Goal: Book appointment/travel/reservation

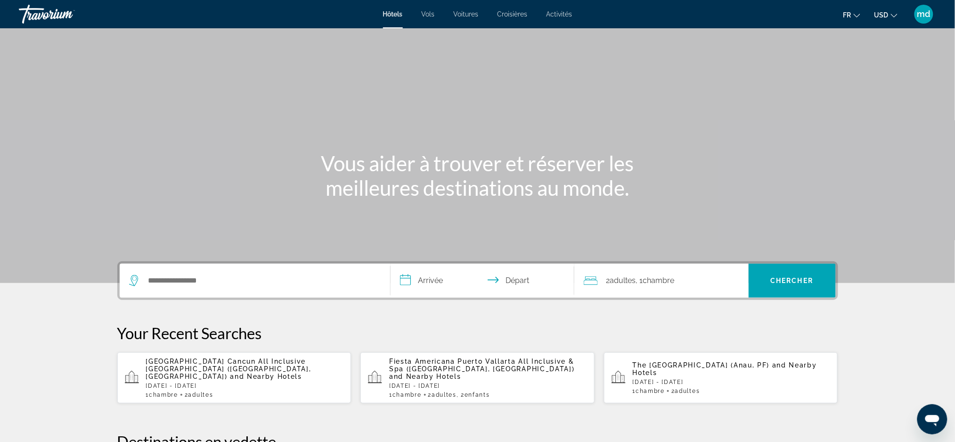
click at [894, 11] on mat-icon "Change currency" at bounding box center [894, 14] width 7 height 7
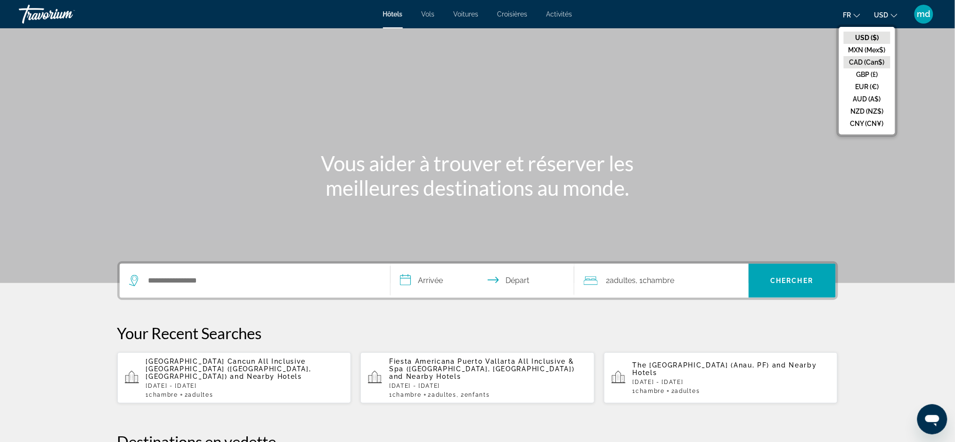
click at [877, 63] on button "CAD (Can$)" at bounding box center [867, 62] width 47 height 12
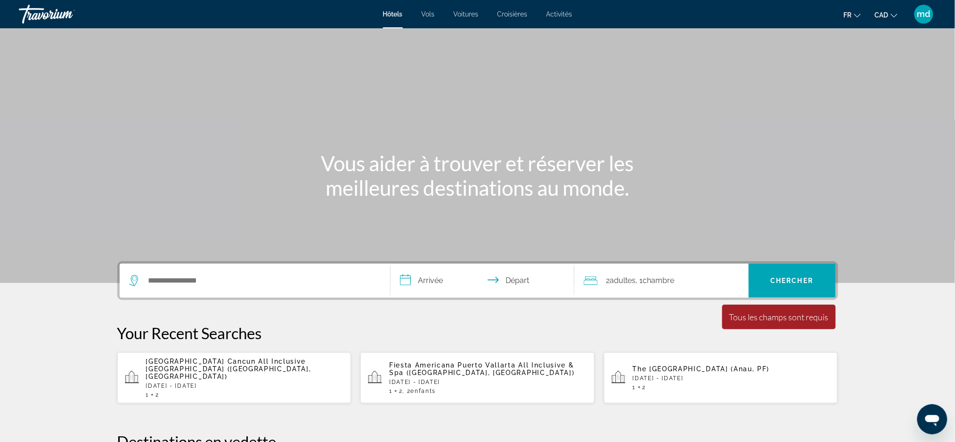
click at [164, 286] on input "Search hotel destination" at bounding box center [262, 280] width 229 height 14
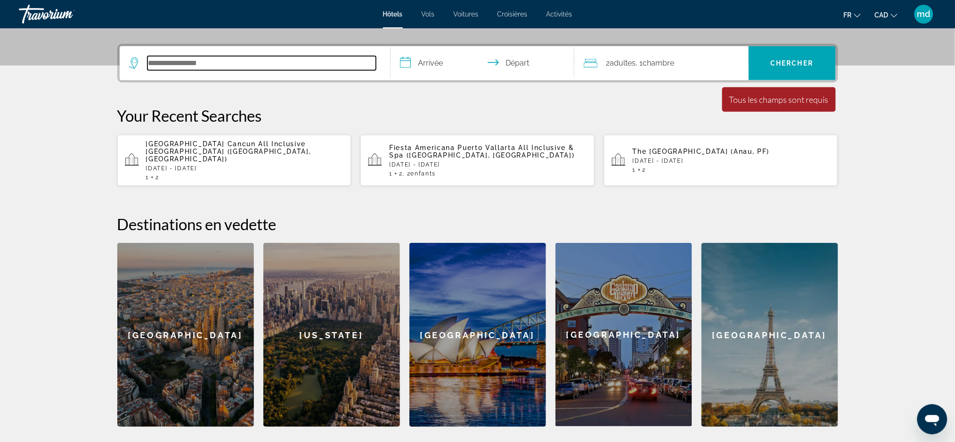
scroll to position [230, 0]
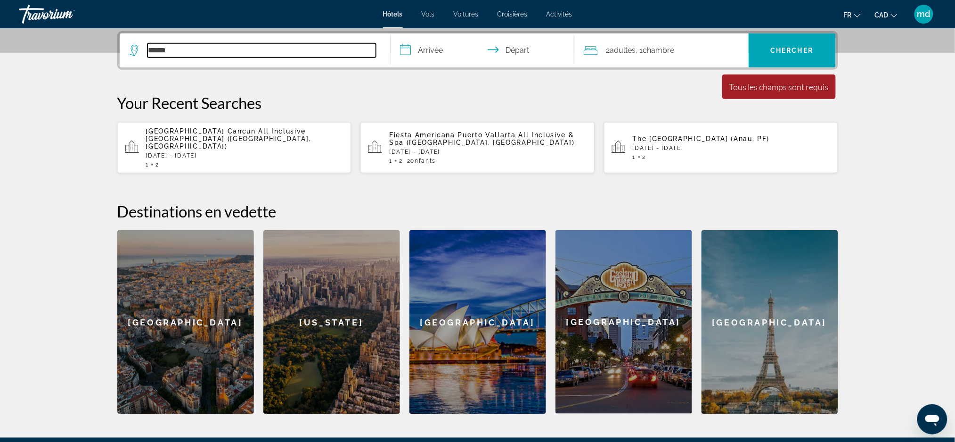
type input "******"
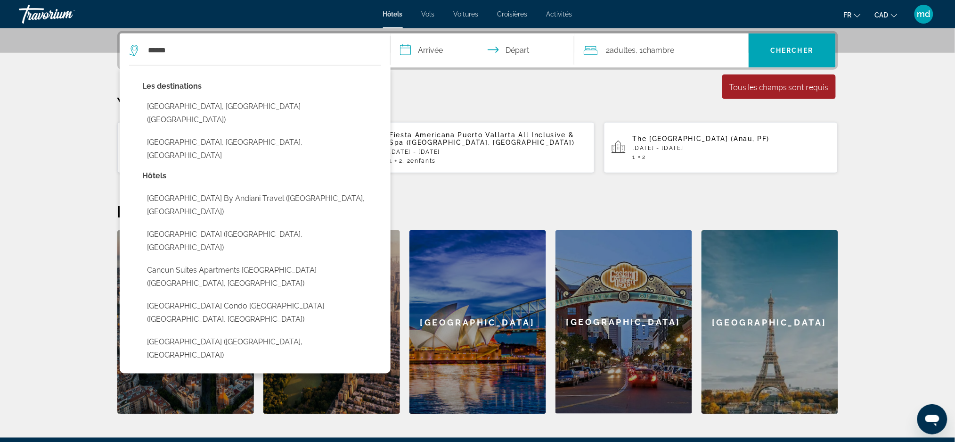
click at [443, 46] on input "**********" at bounding box center [485, 51] width 188 height 37
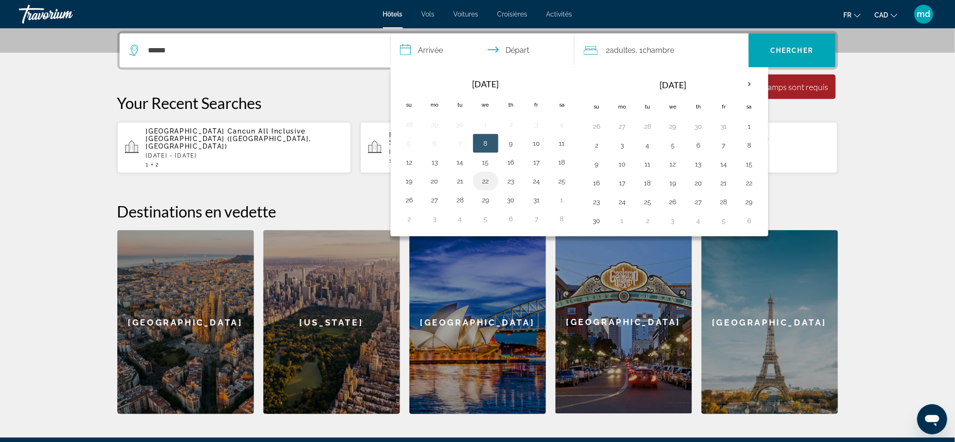
click at [491, 185] on button "22" at bounding box center [485, 180] width 15 height 13
click at [412, 201] on button "26" at bounding box center [409, 199] width 15 height 13
type input "**********"
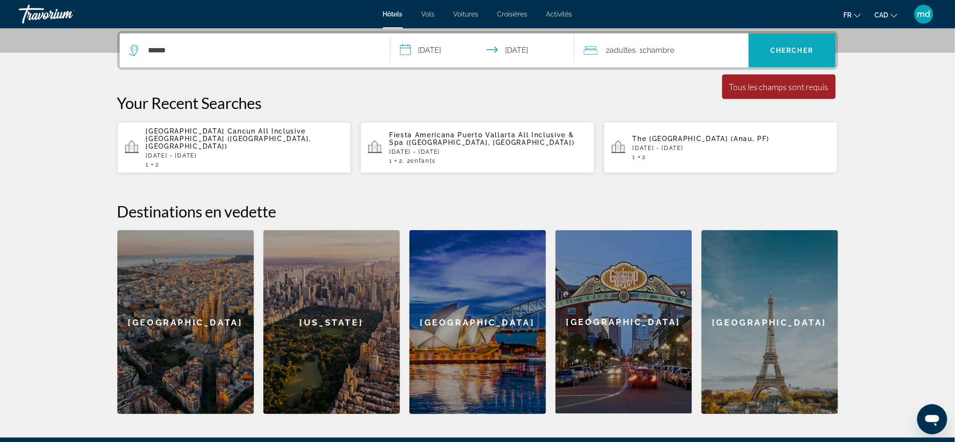
click at [795, 50] on span "Chercher" at bounding box center [792, 51] width 43 height 8
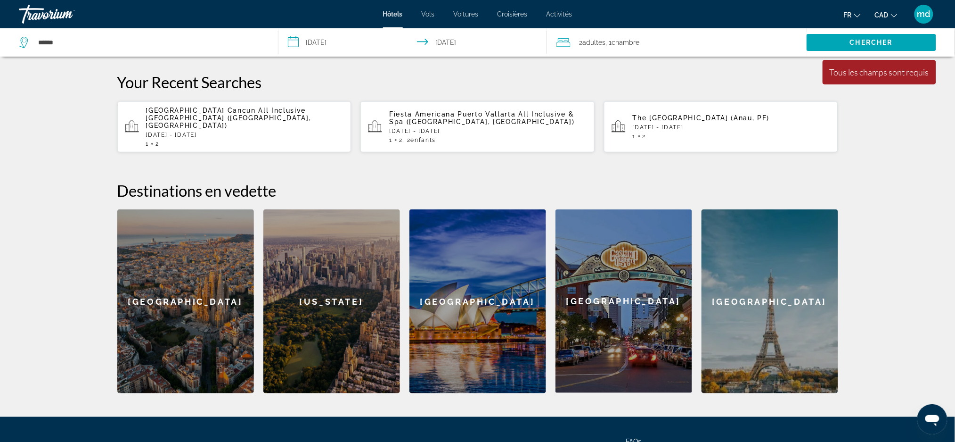
scroll to position [81, 0]
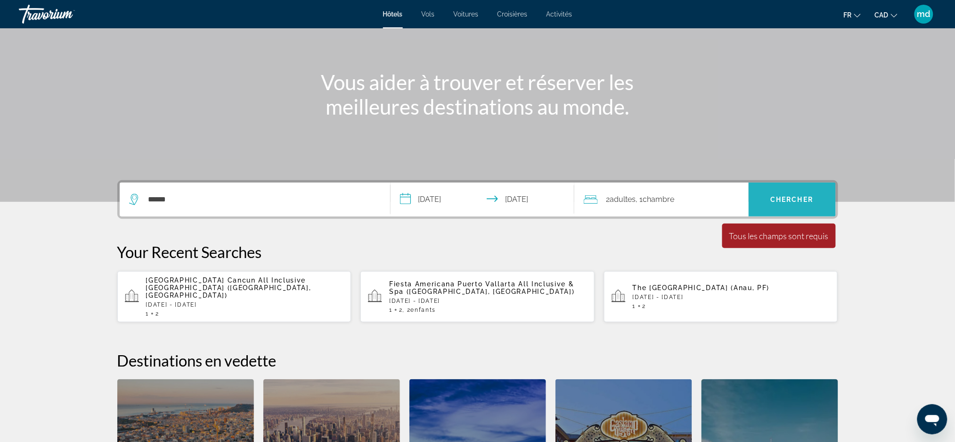
click at [771, 211] on span "Search" at bounding box center [792, 199] width 87 height 34
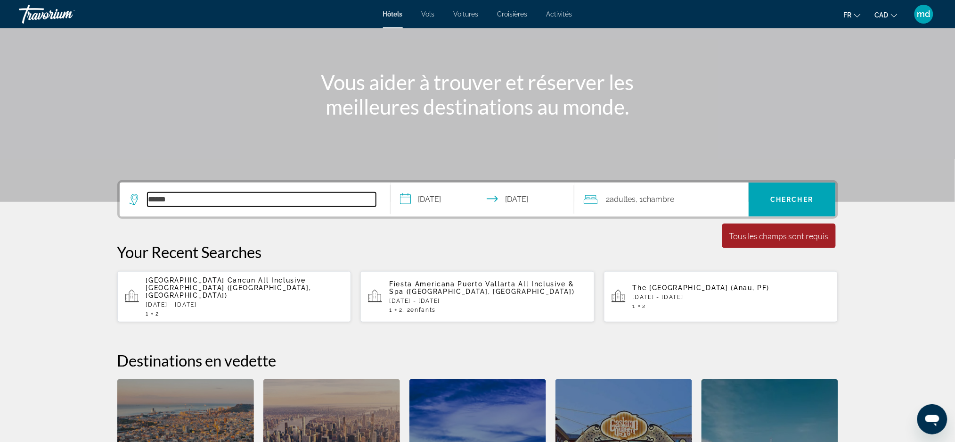
click at [219, 203] on input "******" at bounding box center [262, 199] width 229 height 14
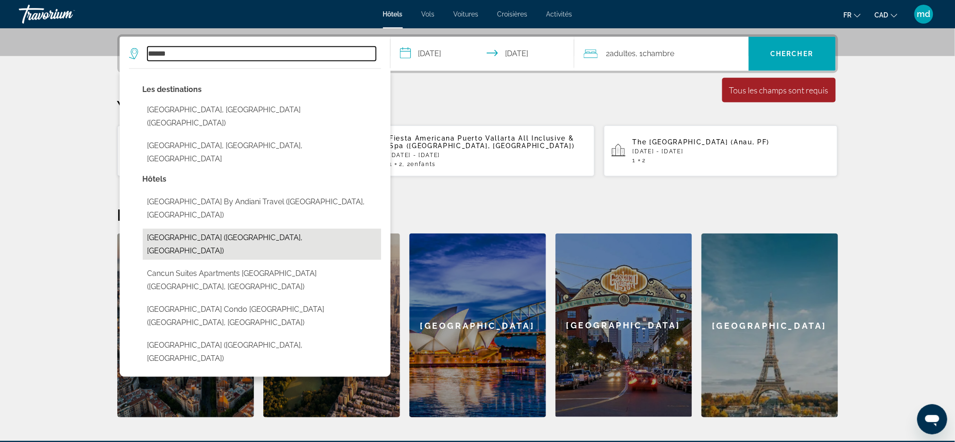
scroll to position [230, 0]
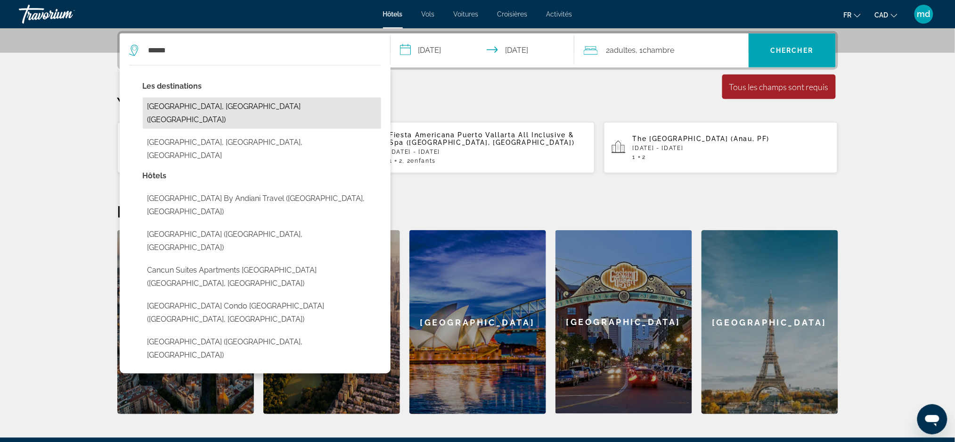
click at [179, 111] on button "[GEOGRAPHIC_DATA], [GEOGRAPHIC_DATA] ([GEOGRAPHIC_DATA])" at bounding box center [262, 113] width 238 height 31
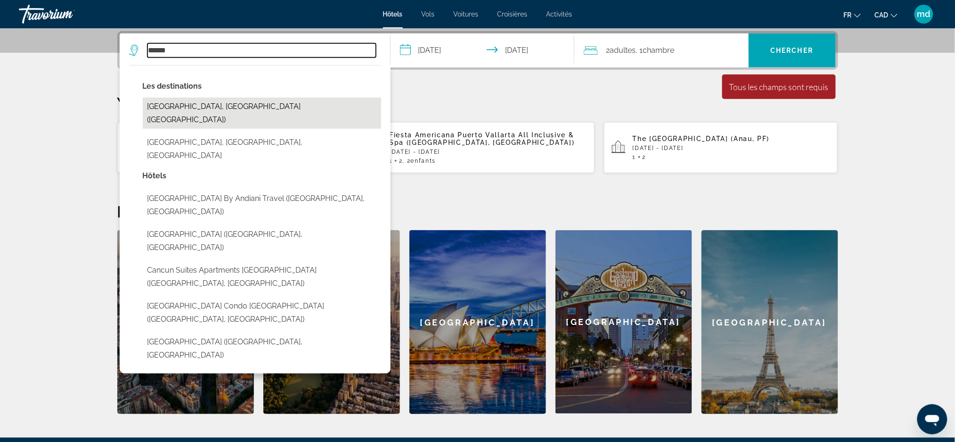
type input "**********"
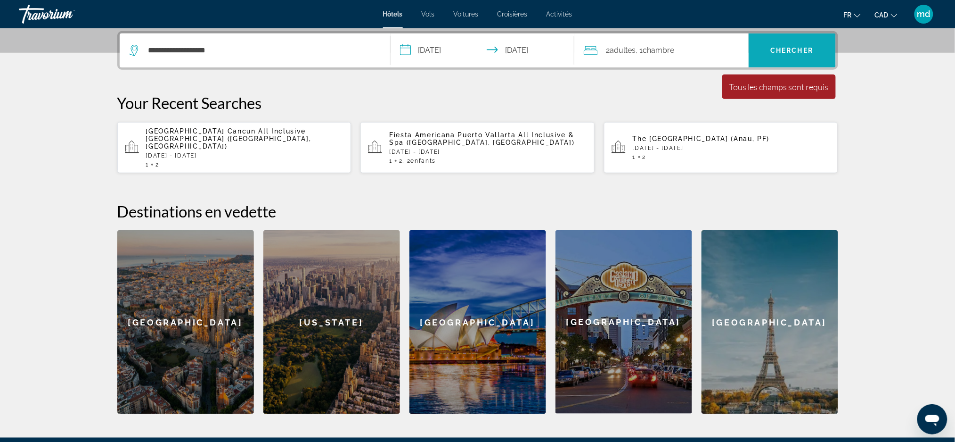
click at [790, 49] on span "Chercher" at bounding box center [792, 51] width 43 height 8
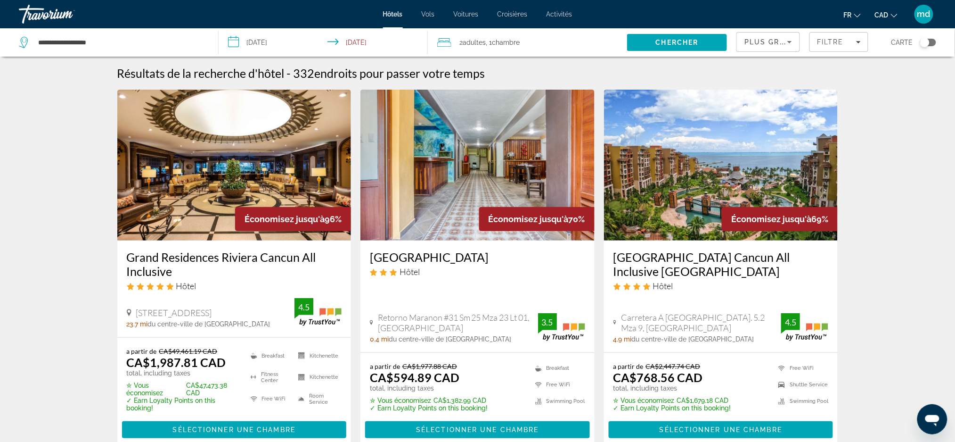
click at [194, 259] on h3 "Grand Residences Riviera Cancun All Inclusive" at bounding box center [234, 264] width 215 height 28
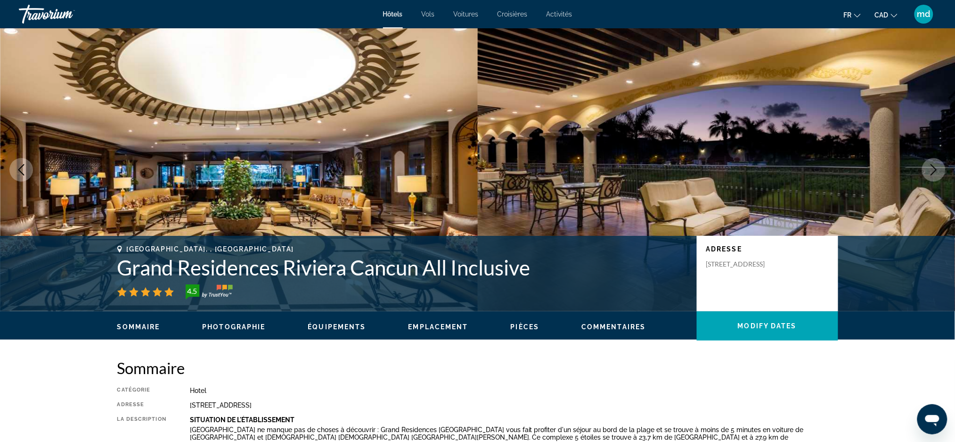
click at [934, 168] on icon "Next image" at bounding box center [934, 169] width 6 height 11
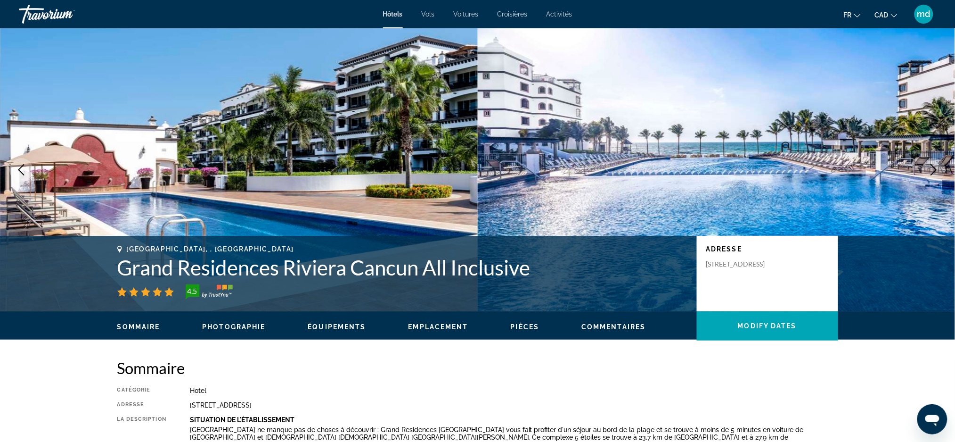
click at [934, 168] on icon "Next image" at bounding box center [934, 169] width 6 height 11
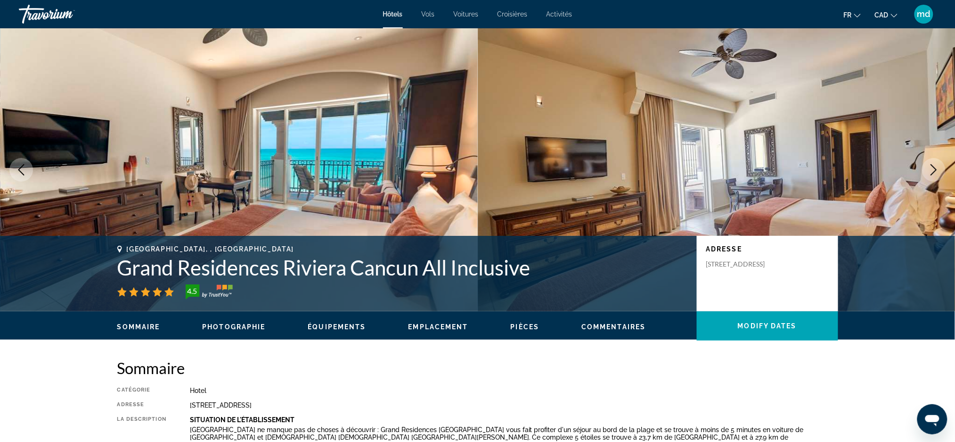
click at [934, 168] on icon "Next image" at bounding box center [934, 169] width 6 height 11
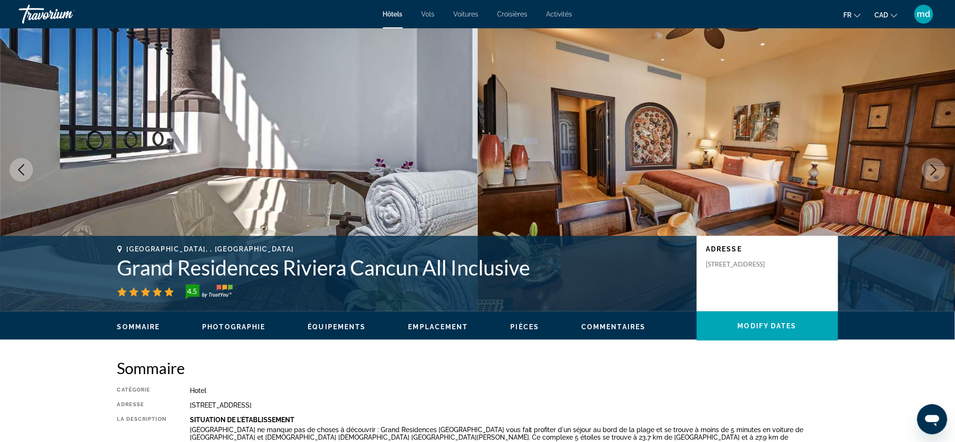
click at [934, 168] on icon "Next image" at bounding box center [934, 169] width 6 height 11
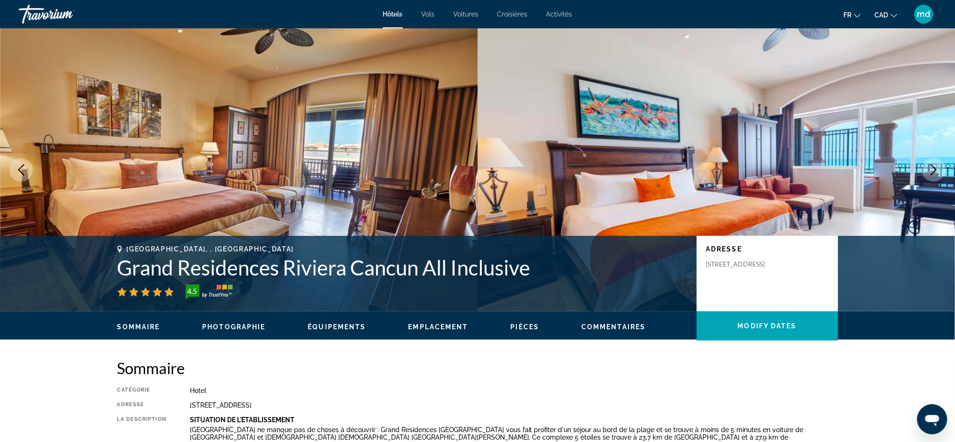
click at [932, 164] on icon "Next image" at bounding box center [934, 169] width 6 height 11
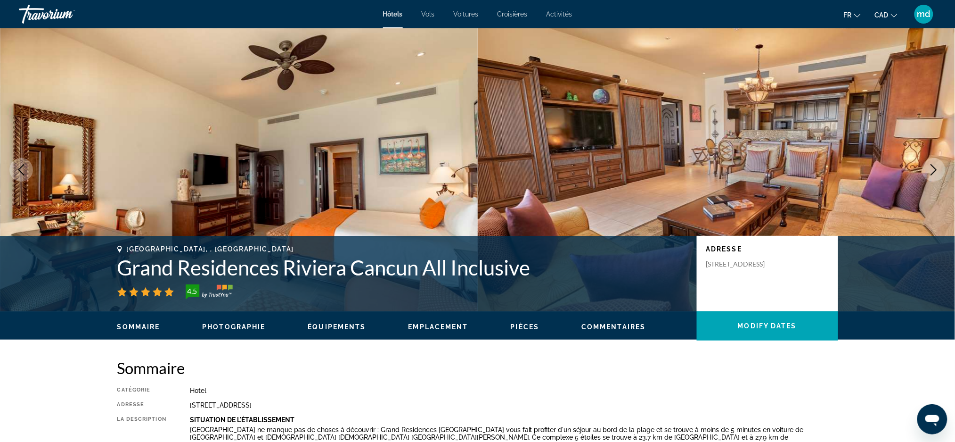
click at [932, 164] on icon "Next image" at bounding box center [934, 169] width 6 height 11
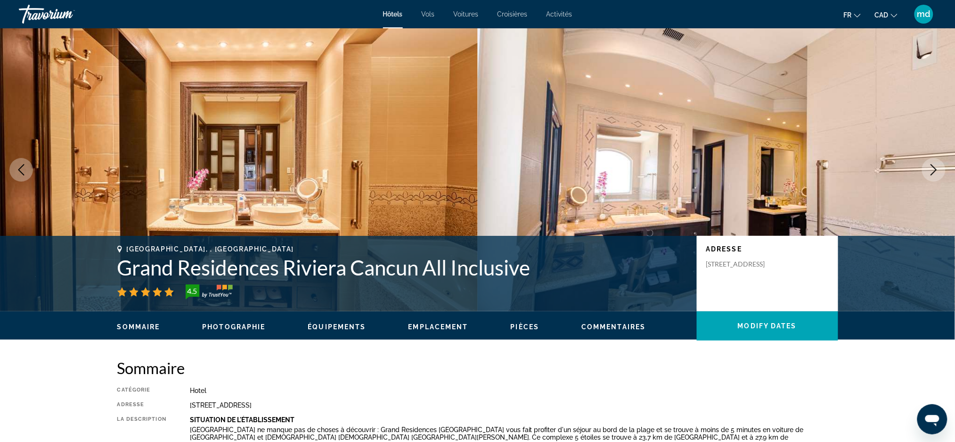
click at [937, 169] on icon "Next image" at bounding box center [933, 169] width 11 height 11
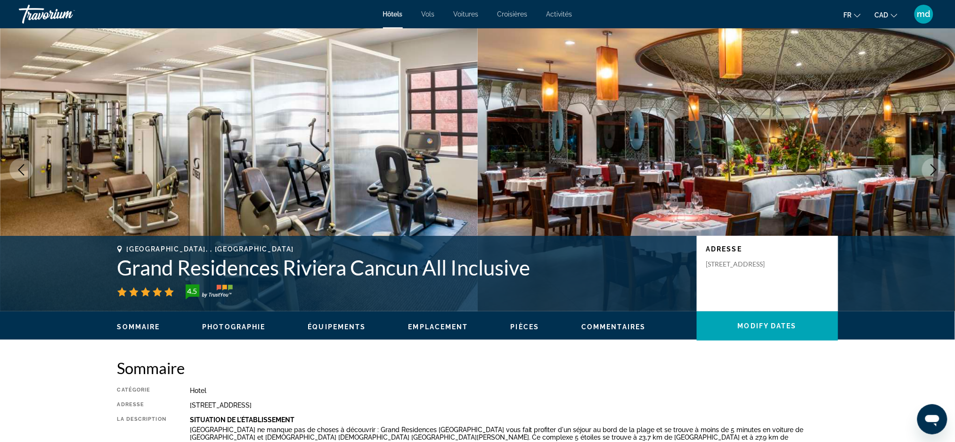
click at [928, 167] on button "Next image" at bounding box center [934, 170] width 24 height 24
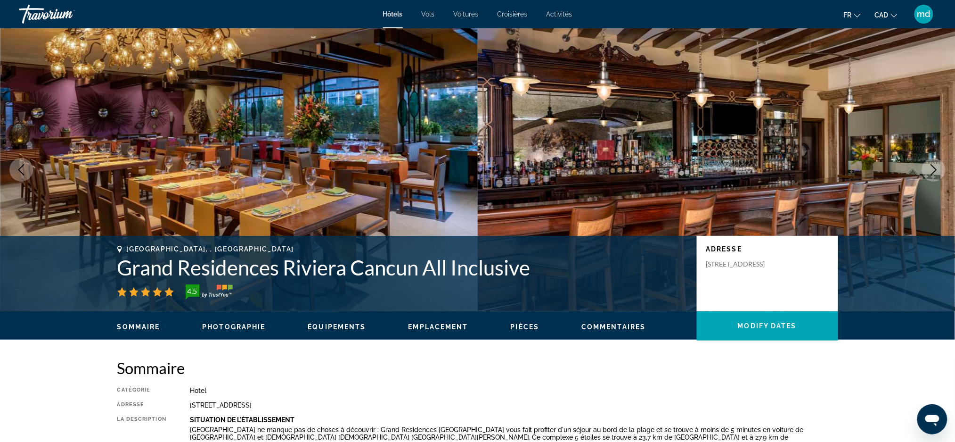
click at [928, 167] on button "Next image" at bounding box center [934, 170] width 24 height 24
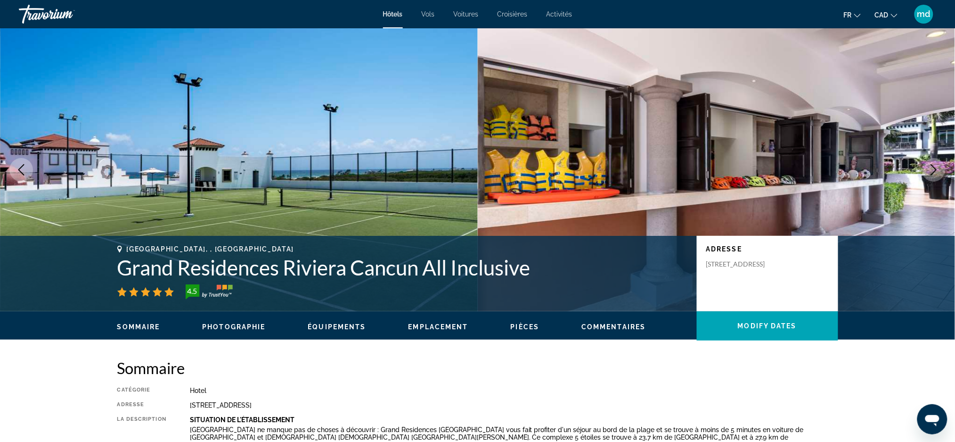
click at [546, 268] on h1 "Grand Residences Riviera Cancun All Inclusive" at bounding box center [402, 267] width 570 height 25
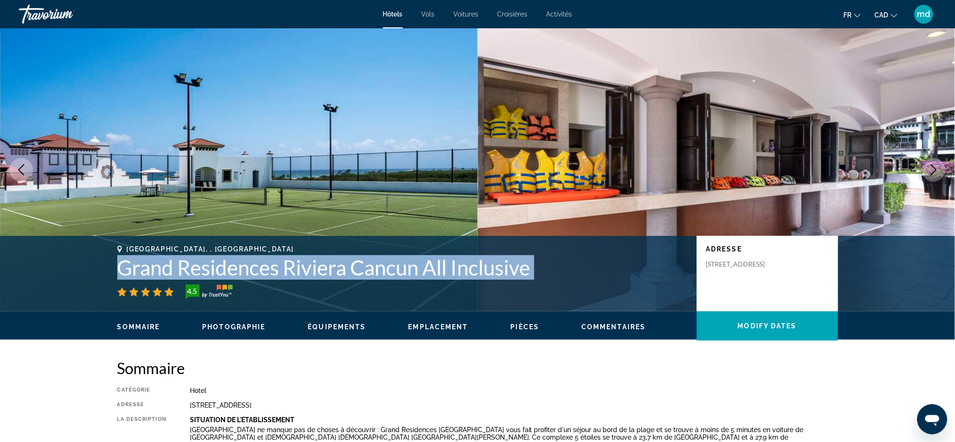
drag, startPoint x: 546, startPoint y: 268, endPoint x: 115, endPoint y: 270, distance: 430.8
click at [115, 270] on div "[GEOGRAPHIC_DATA], , [GEOGRAPHIC_DATA] [GEOGRAPHIC_DATA] Riviera Cancun All Inc…" at bounding box center [477, 273] width 759 height 57
copy div "Grand Residences Riviera Cancun All Inclusive"
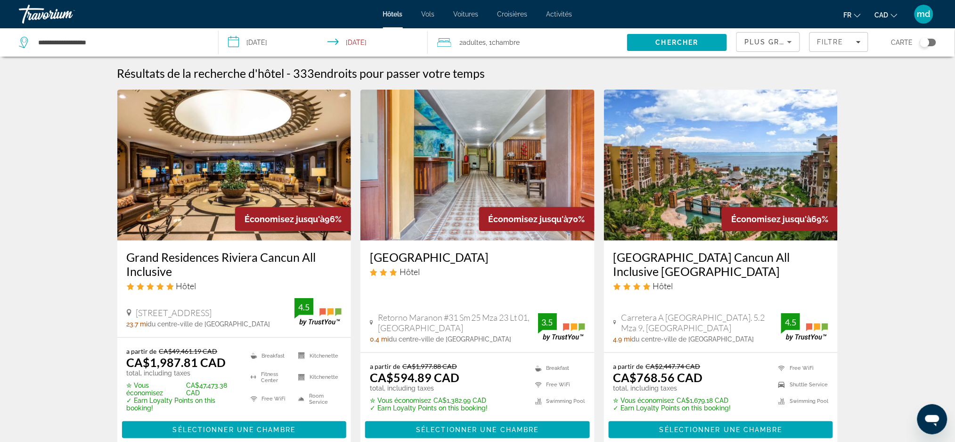
click at [698, 259] on h3 "[GEOGRAPHIC_DATA] Cancun All Inclusive [GEOGRAPHIC_DATA]" at bounding box center [721, 264] width 215 height 28
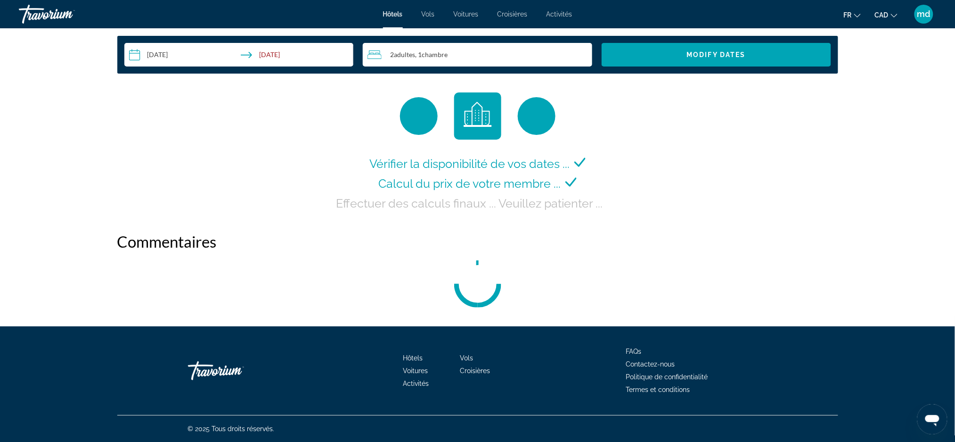
scroll to position [1256, 0]
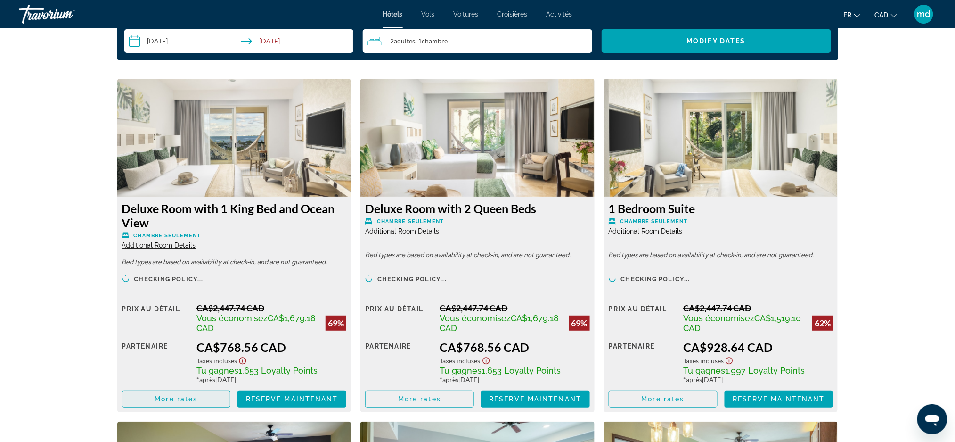
click at [172, 396] on span "More rates" at bounding box center [176, 399] width 43 height 8
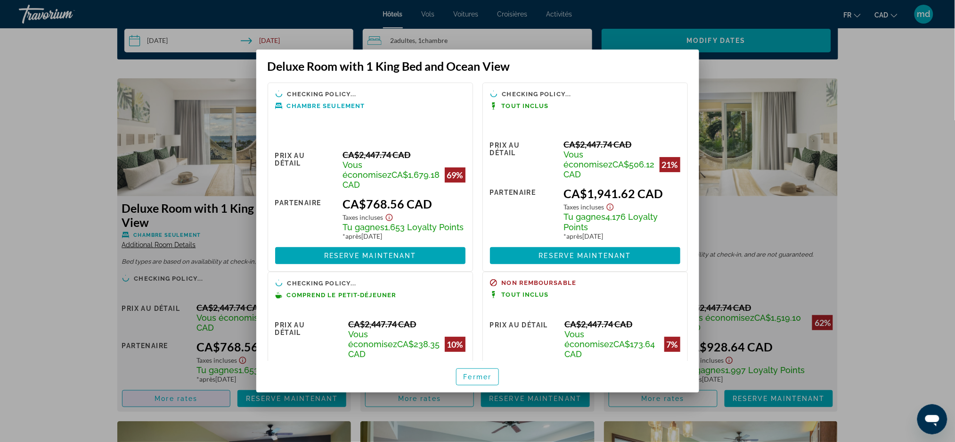
scroll to position [0, 0]
click at [4, 239] on div at bounding box center [477, 221] width 955 height 442
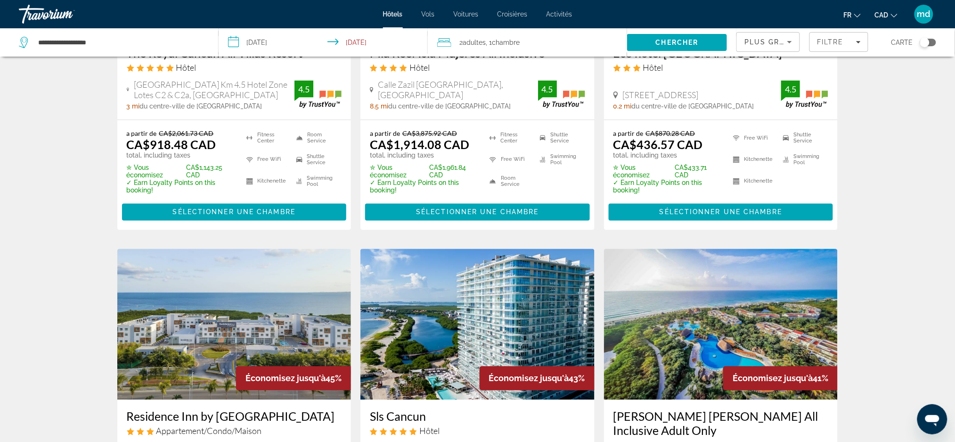
scroll to position [691, 0]
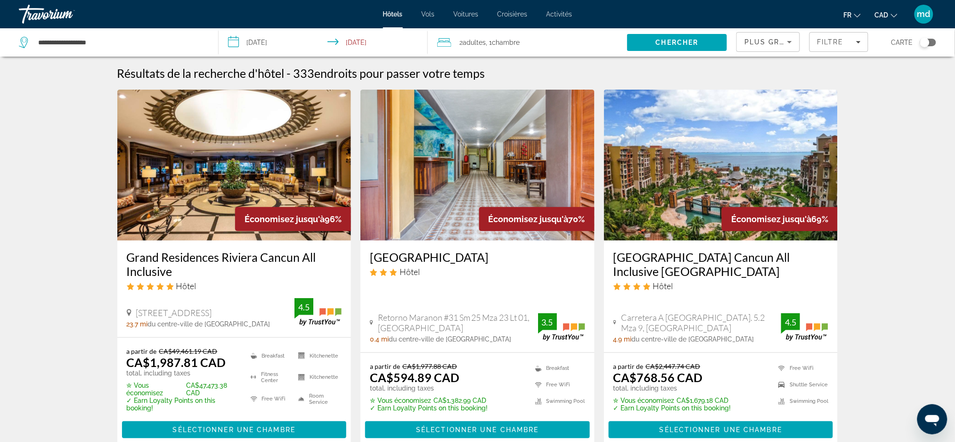
click at [43, 9] on div "Travorium" at bounding box center [66, 14] width 94 height 25
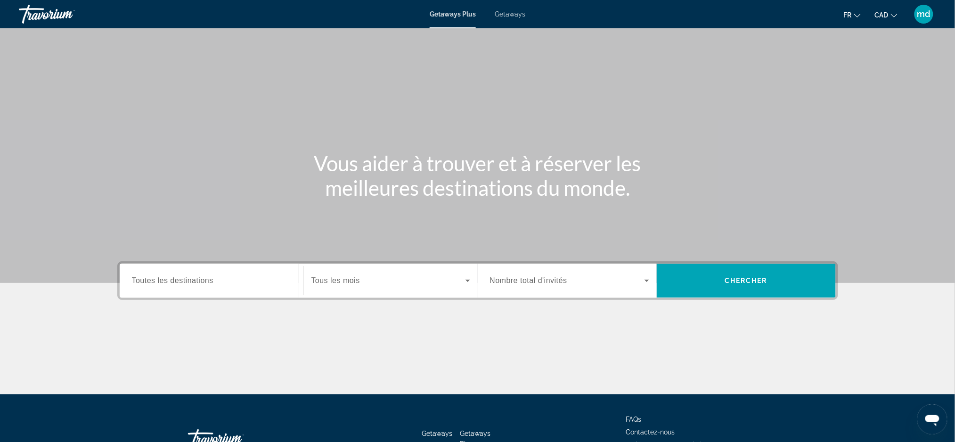
click at [207, 270] on div "Search widget" at bounding box center [211, 280] width 159 height 27
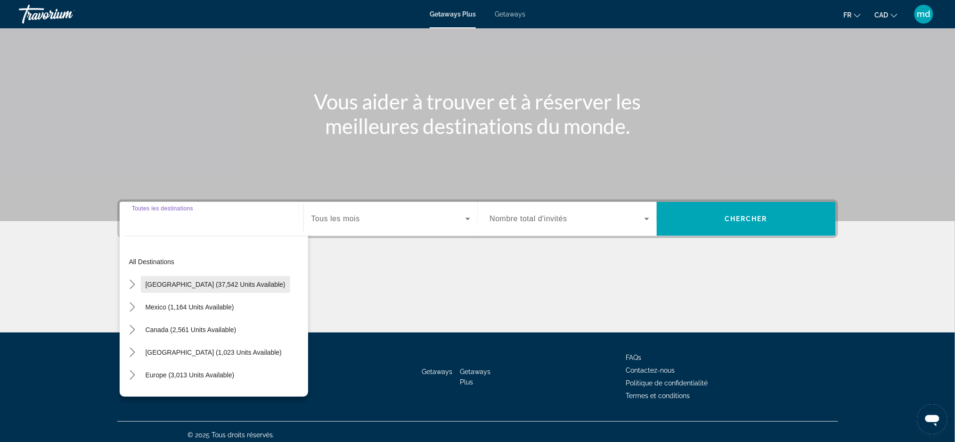
scroll to position [66, 0]
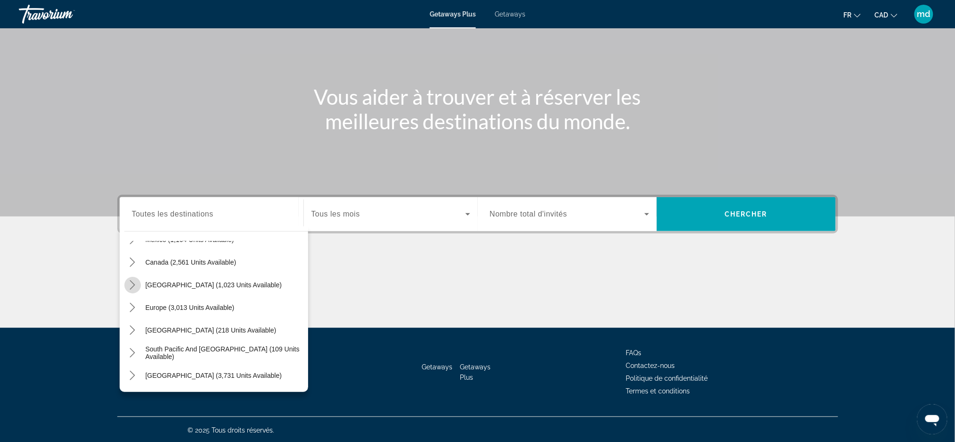
click at [134, 290] on mat-icon "Toggle Caribbean & Atlantic Islands (1,023 units available) submenu" at bounding box center [132, 285] width 16 height 16
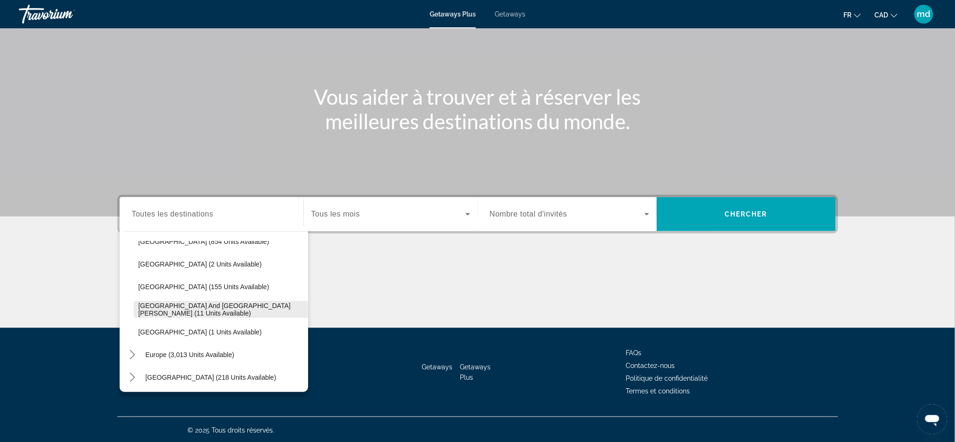
scroll to position [148, 0]
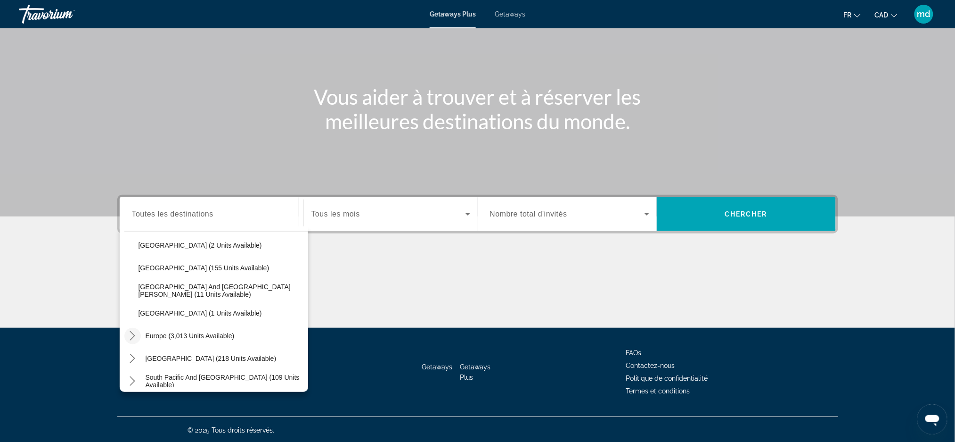
click at [130, 335] on icon "Toggle Europe (3,013 units available) submenu" at bounding box center [132, 335] width 9 height 9
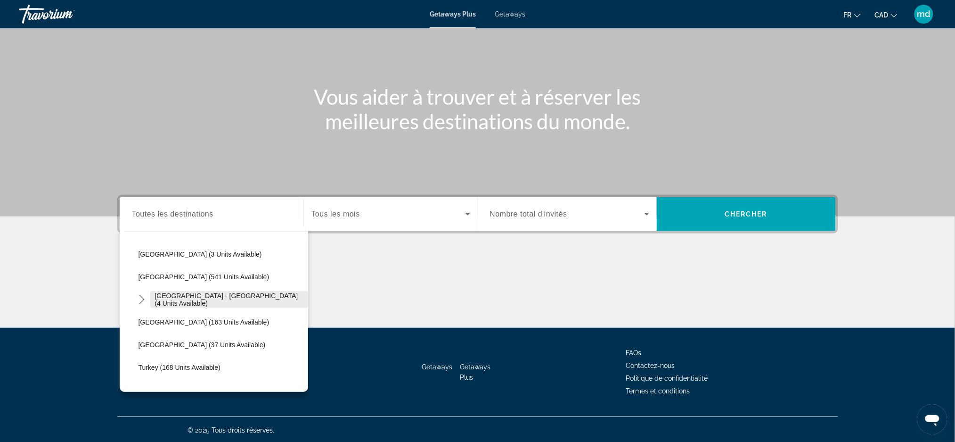
scroll to position [545, 0]
click at [141, 277] on icon "Toggle Spain - Canary Islands (4 units available) submenu" at bounding box center [141, 277] width 9 height 9
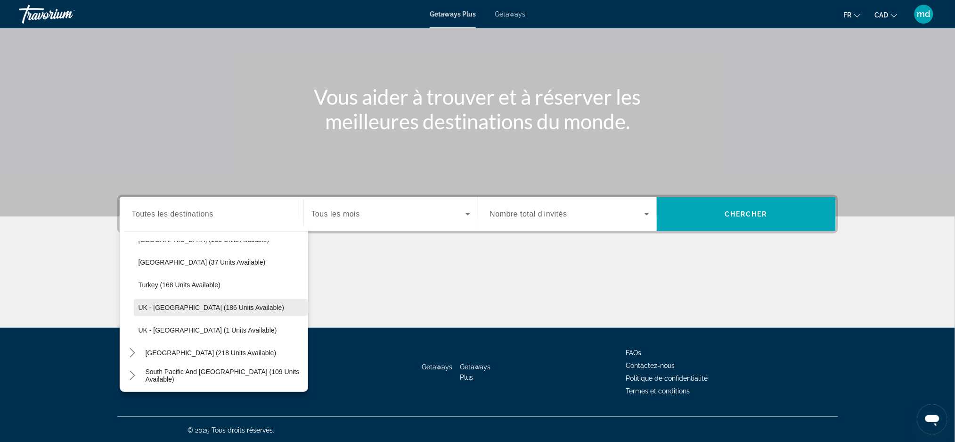
scroll to position [670, 0]
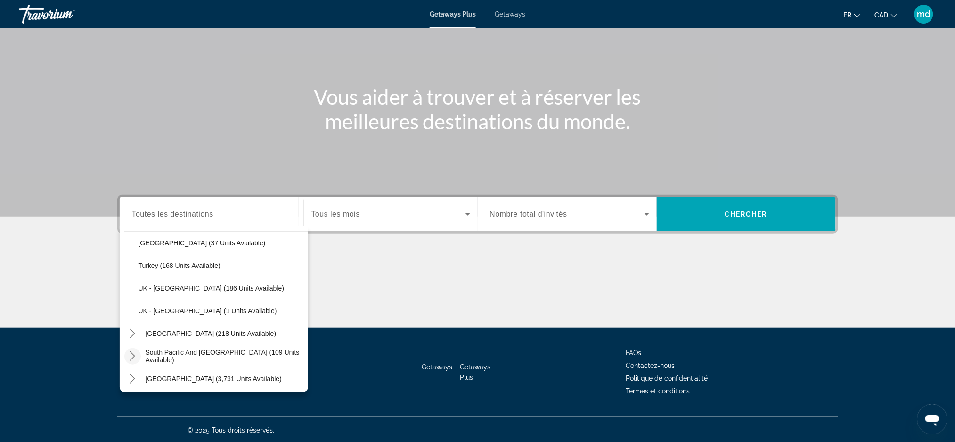
click at [131, 354] on icon "Toggle South Pacific and Oceania (109 units available) submenu" at bounding box center [132, 355] width 9 height 9
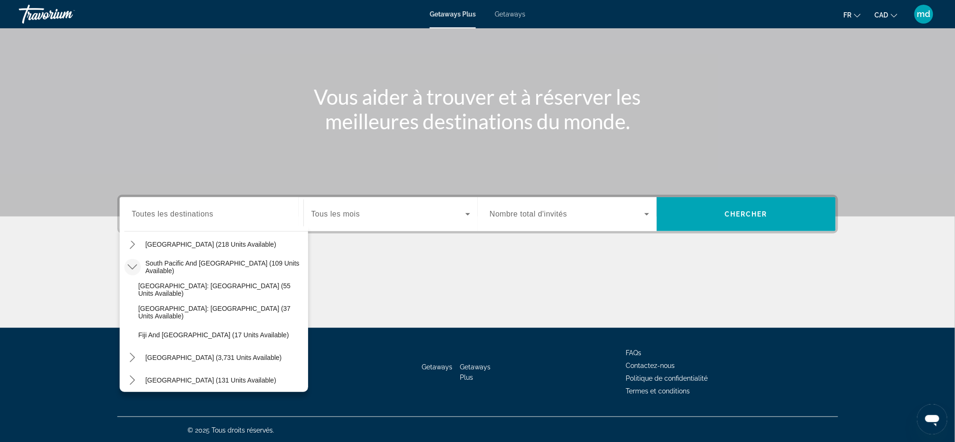
scroll to position [781, 0]
click at [132, 336] on icon "Toggle South America (3,731 units available) submenu" at bounding box center [132, 335] width 9 height 9
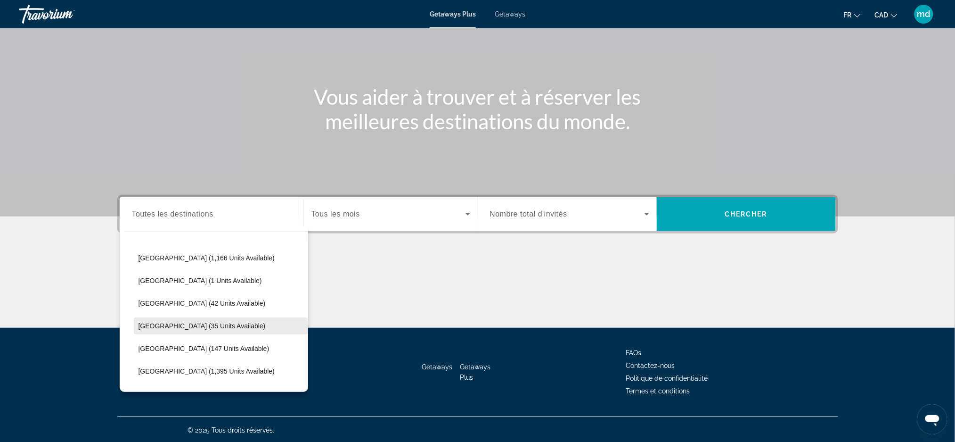
scroll to position [990, 0]
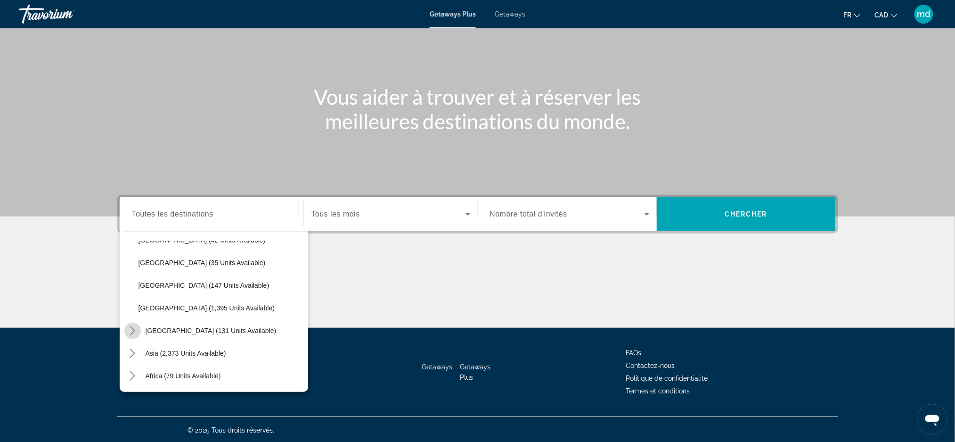
click at [131, 331] on icon "Toggle Central America (131 units available) submenu" at bounding box center [132, 330] width 9 height 9
click at [161, 324] on span "Select destination: Costa Rica (76 units available)" at bounding box center [221, 330] width 174 height 23
type input "**********"
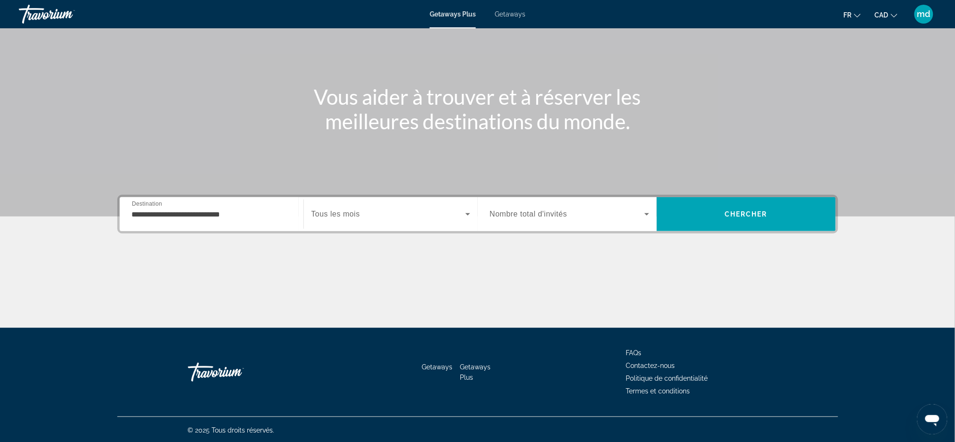
click at [366, 202] on div "Search widget" at bounding box center [391, 214] width 159 height 26
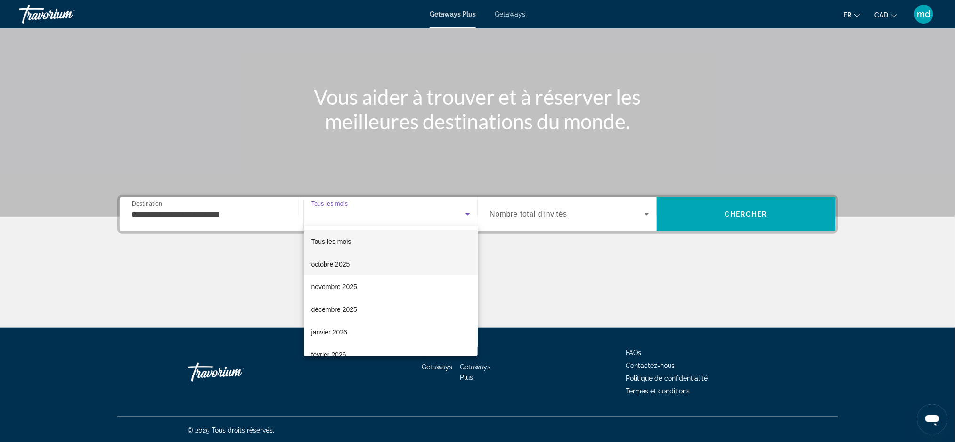
click at [358, 263] on mat-option "octobre 2025" at bounding box center [391, 264] width 174 height 23
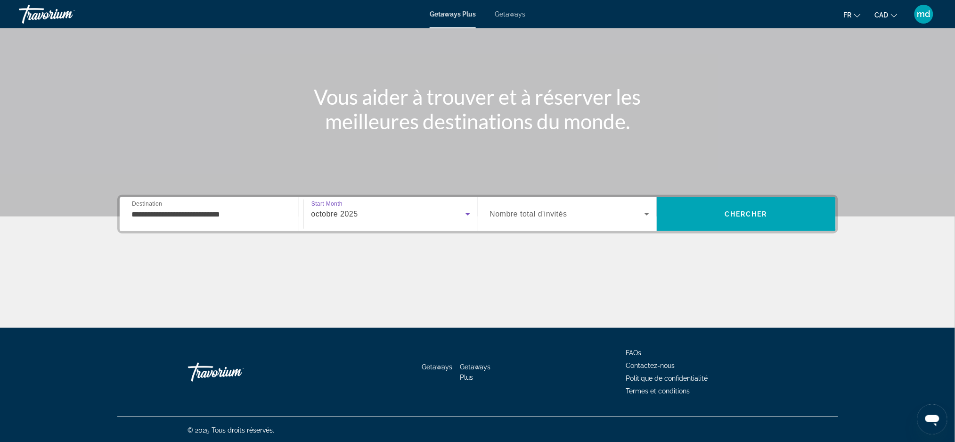
click at [559, 214] on span "Nombre total d'invités" at bounding box center [528, 214] width 77 height 8
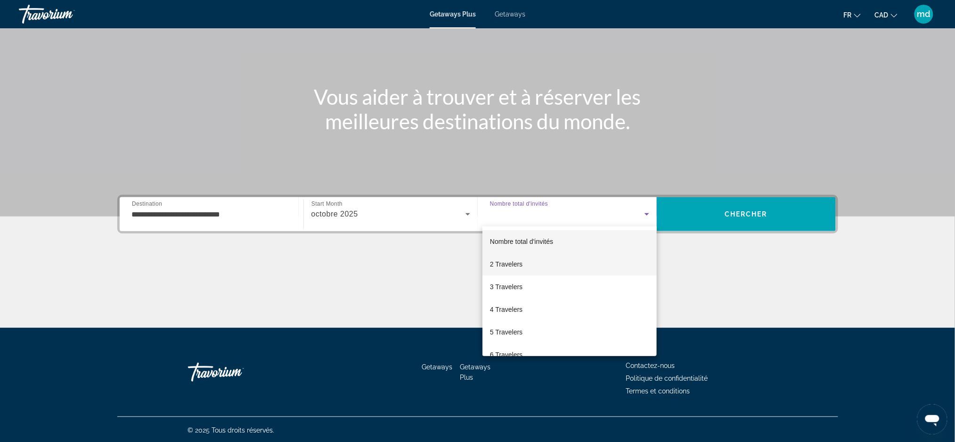
click at [531, 268] on mat-option "2 Travelers" at bounding box center [570, 264] width 174 height 23
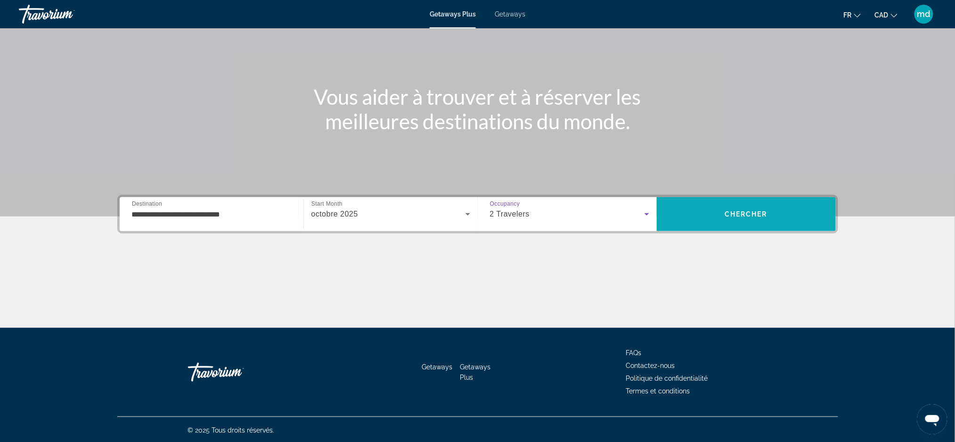
click at [740, 215] on span "Chercher" at bounding box center [746, 214] width 43 height 8
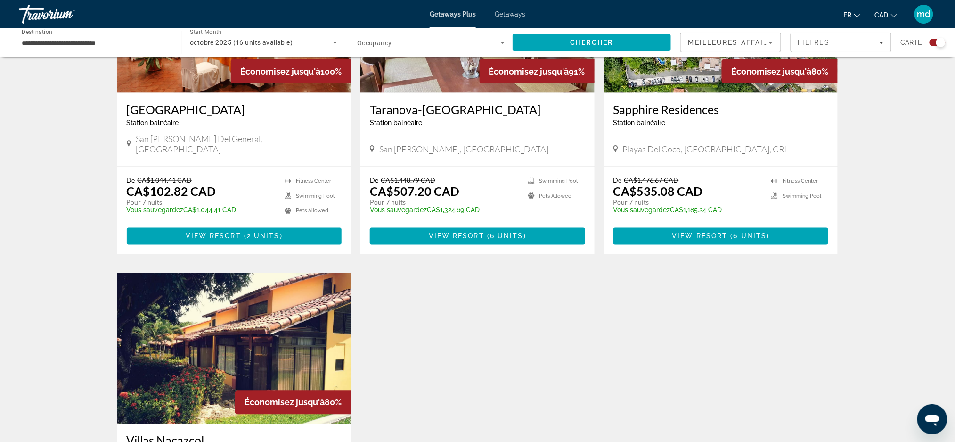
scroll to position [314, 0]
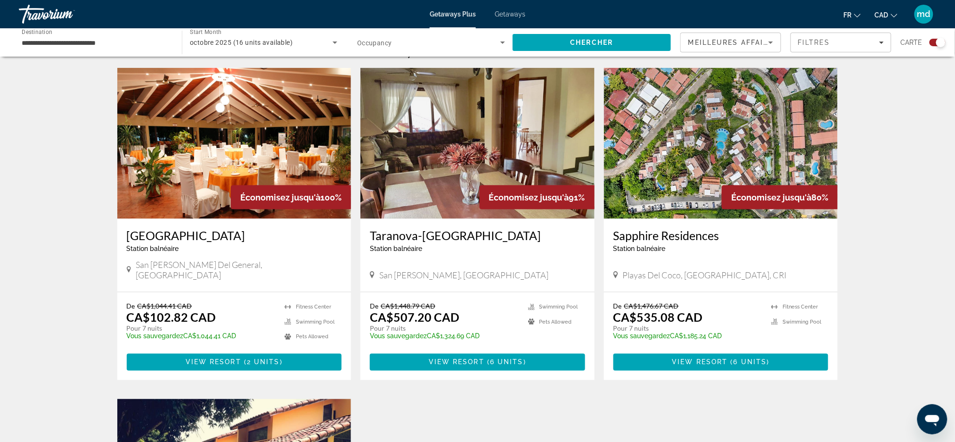
click at [264, 124] on img "Main content" at bounding box center [234, 143] width 234 height 151
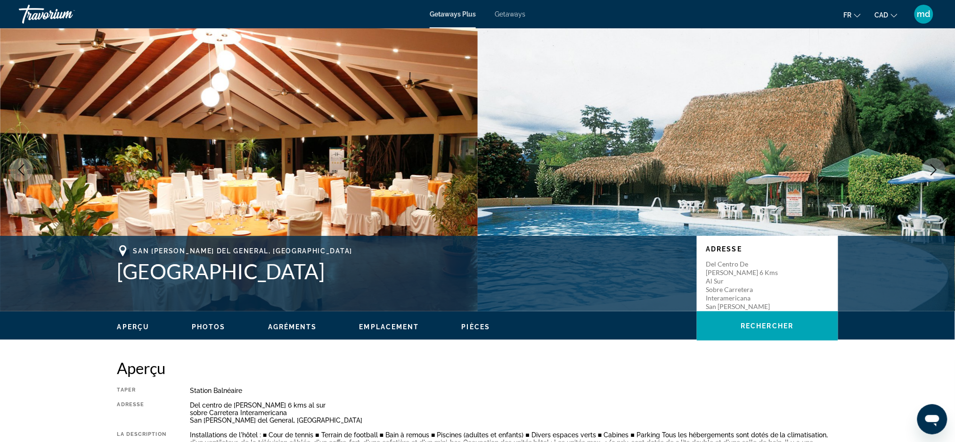
click at [939, 172] on icon "Next image" at bounding box center [933, 169] width 11 height 11
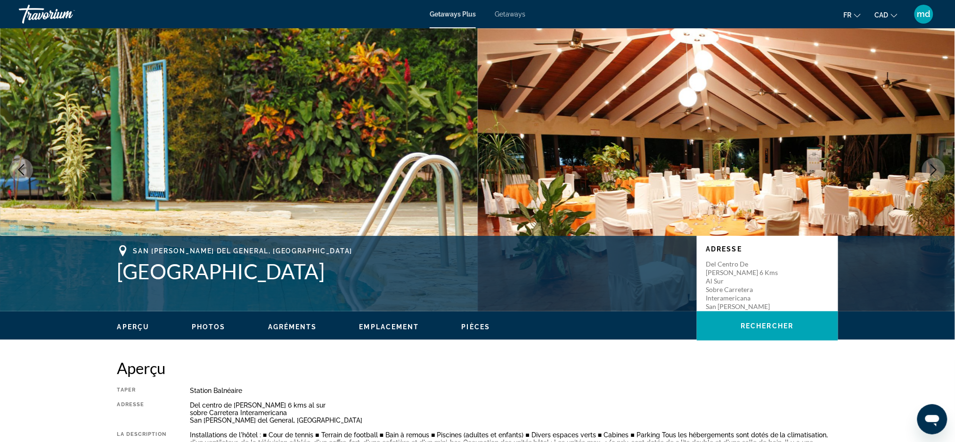
click at [939, 172] on icon "Next image" at bounding box center [933, 169] width 11 height 11
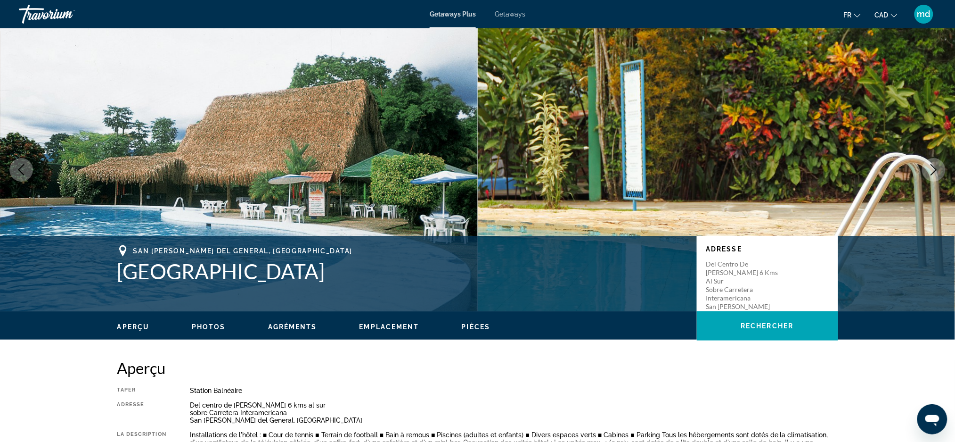
click at [939, 172] on icon "Next image" at bounding box center [933, 169] width 11 height 11
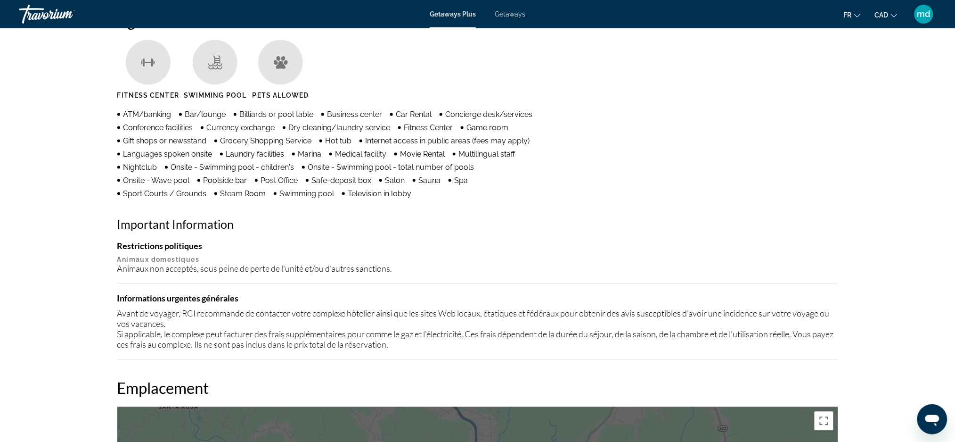
scroll to position [628, 0]
